Goal: Task Accomplishment & Management: Manage account settings

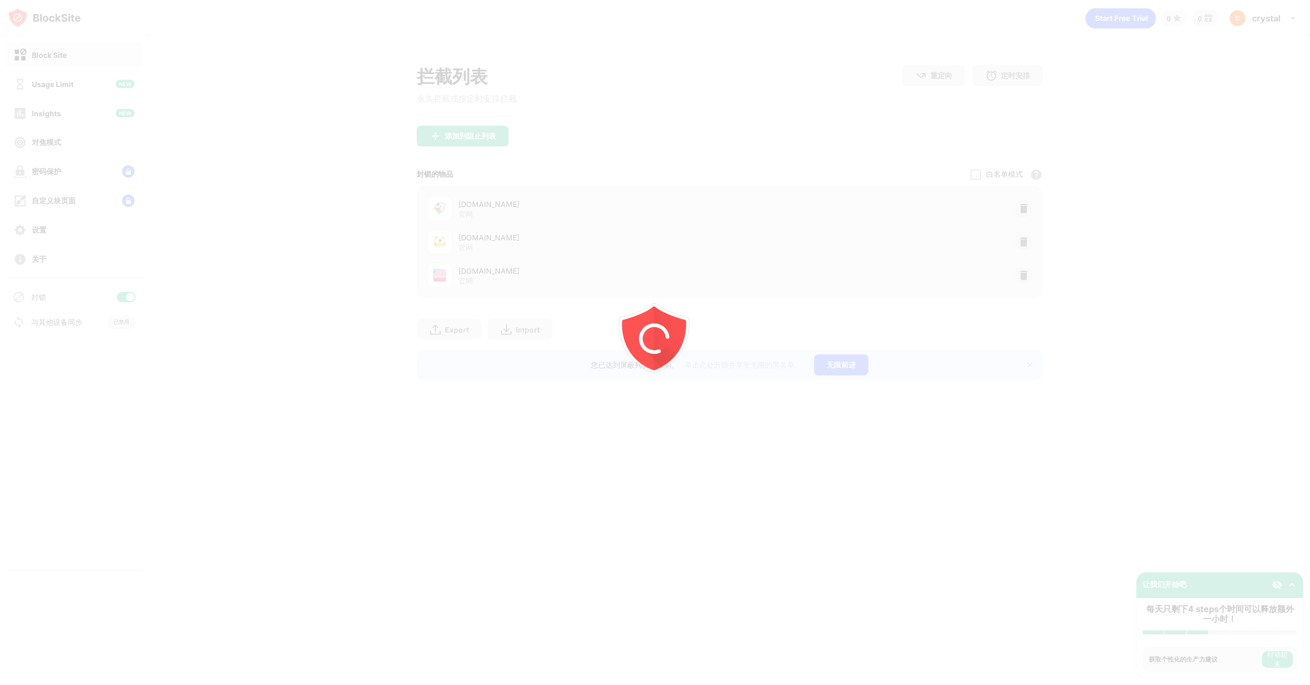
click at [1057, 200] on div at bounding box center [655, 342] width 1310 height 685
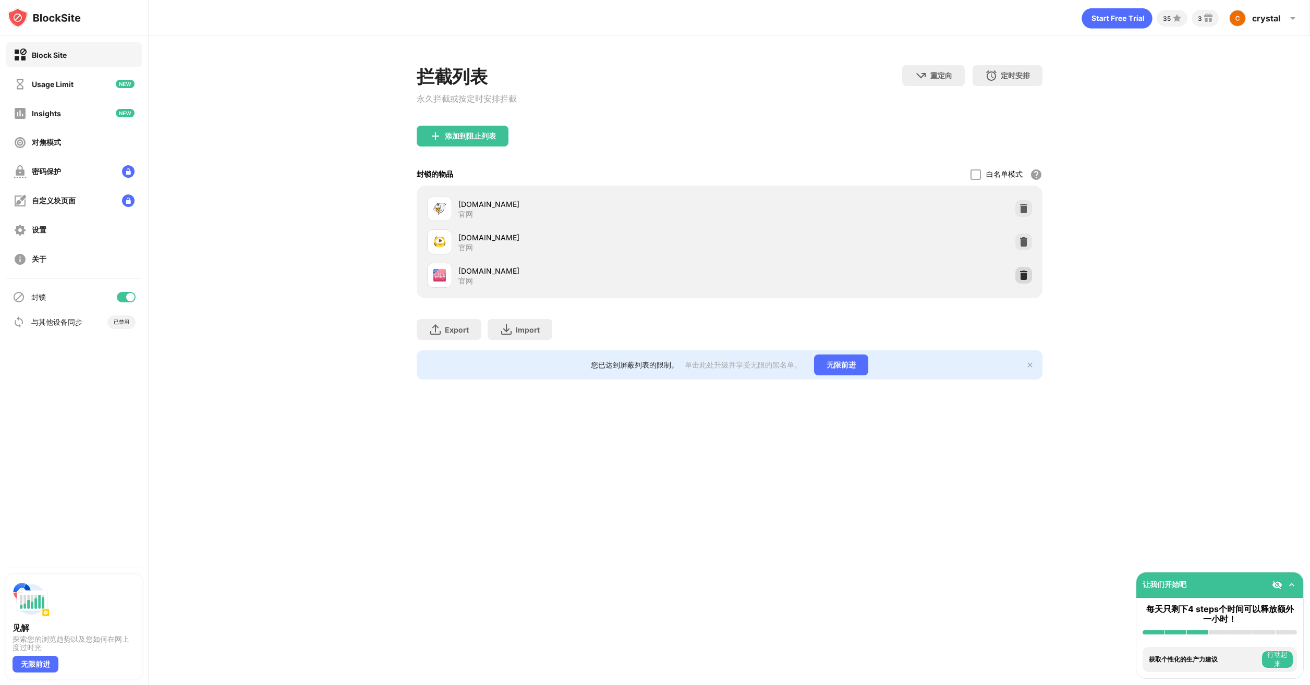
click at [1019, 276] on img at bounding box center [1023, 275] width 10 height 10
